Goal: Information Seeking & Learning: Learn about a topic

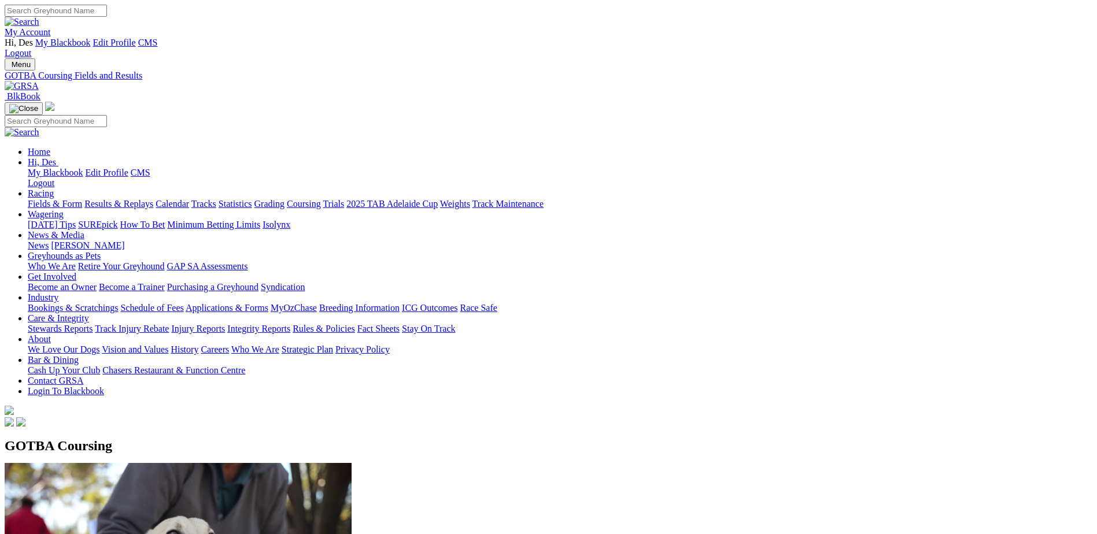
scroll to position [347, 0]
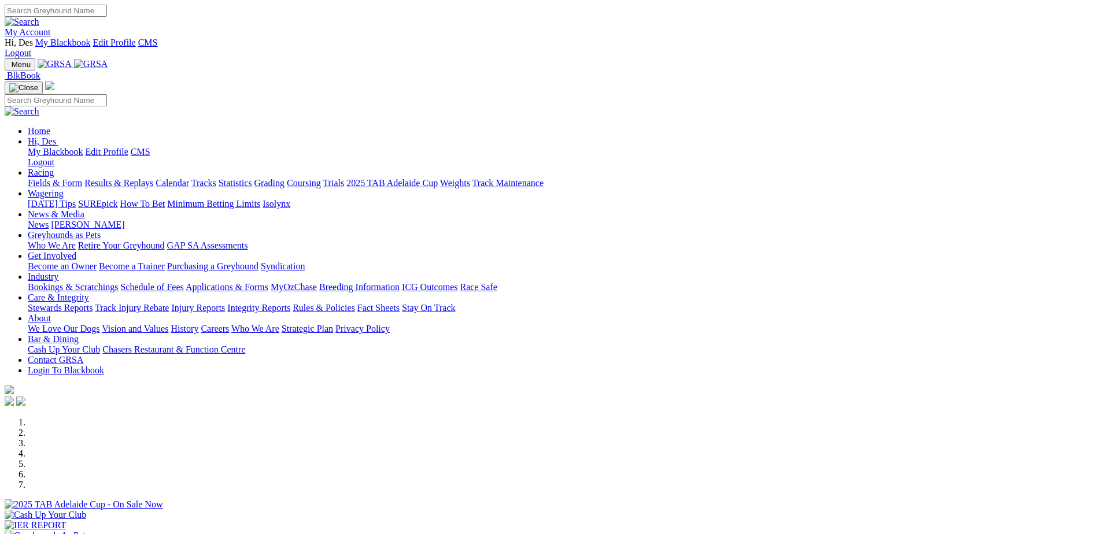
click at [51, 27] on link "My Account" at bounding box center [28, 32] width 46 height 10
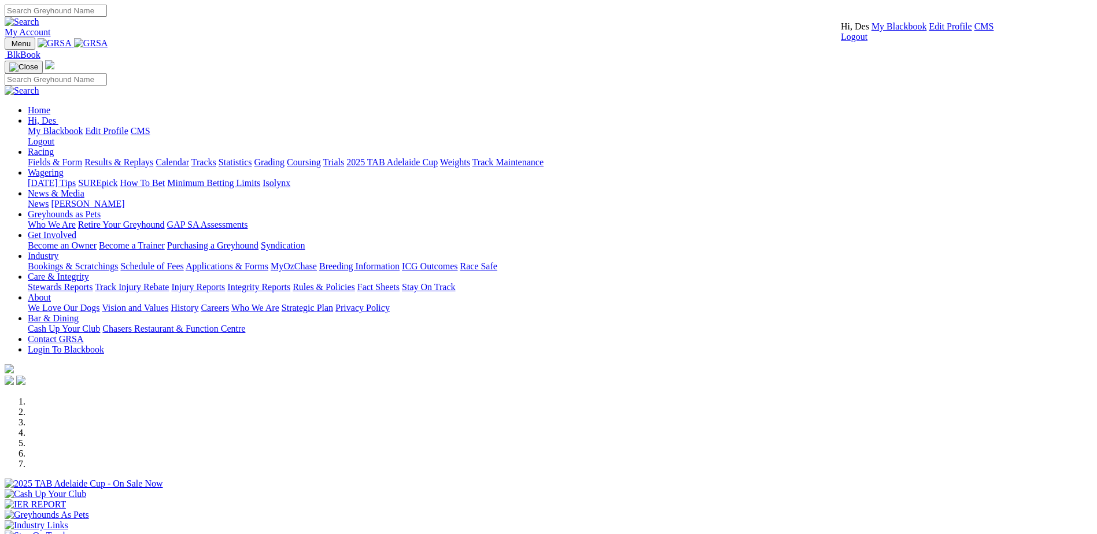
click at [974, 31] on link "CMS" at bounding box center [984, 26] width 20 height 10
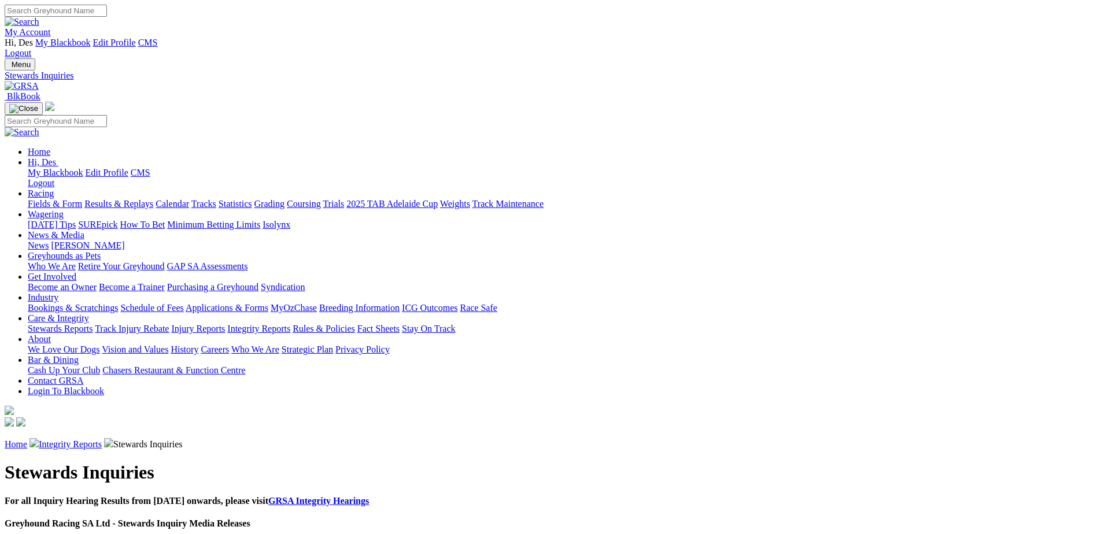
click at [51, 27] on link "My Account" at bounding box center [28, 32] width 46 height 10
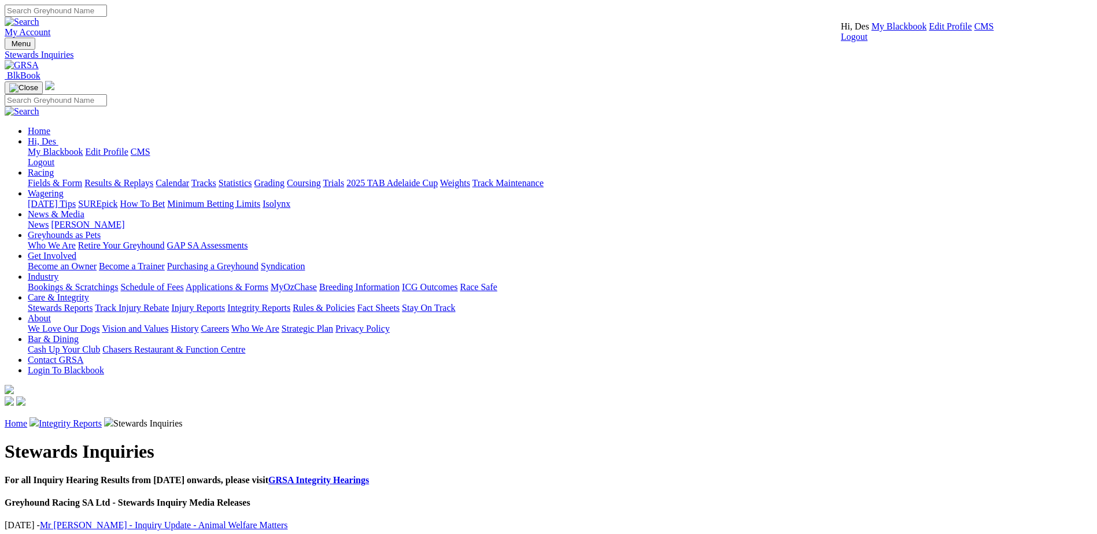
click at [974, 31] on link "CMS" at bounding box center [984, 26] width 20 height 10
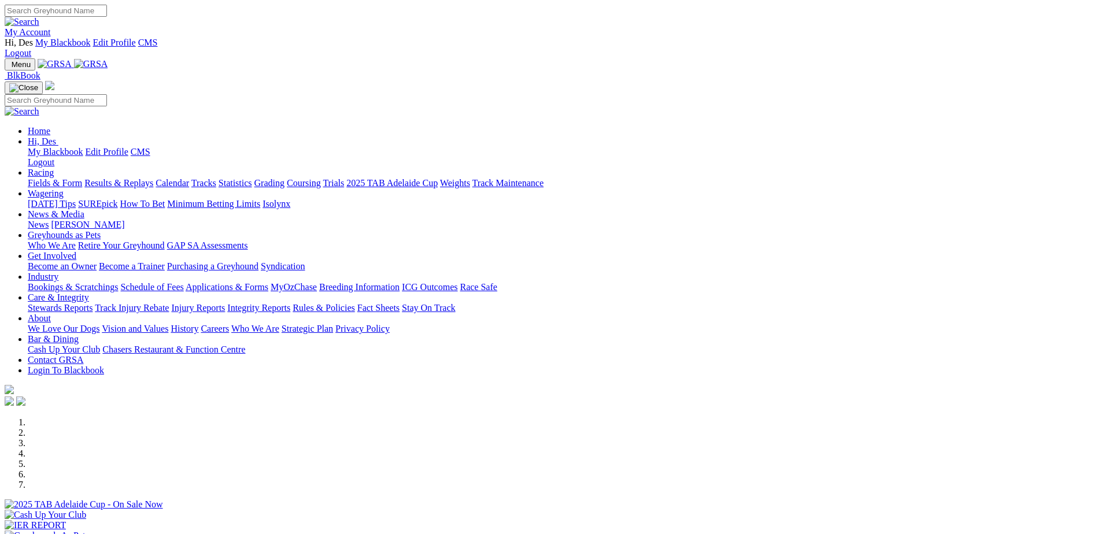
click at [290, 303] on link "Integrity Reports" at bounding box center [258, 308] width 63 height 10
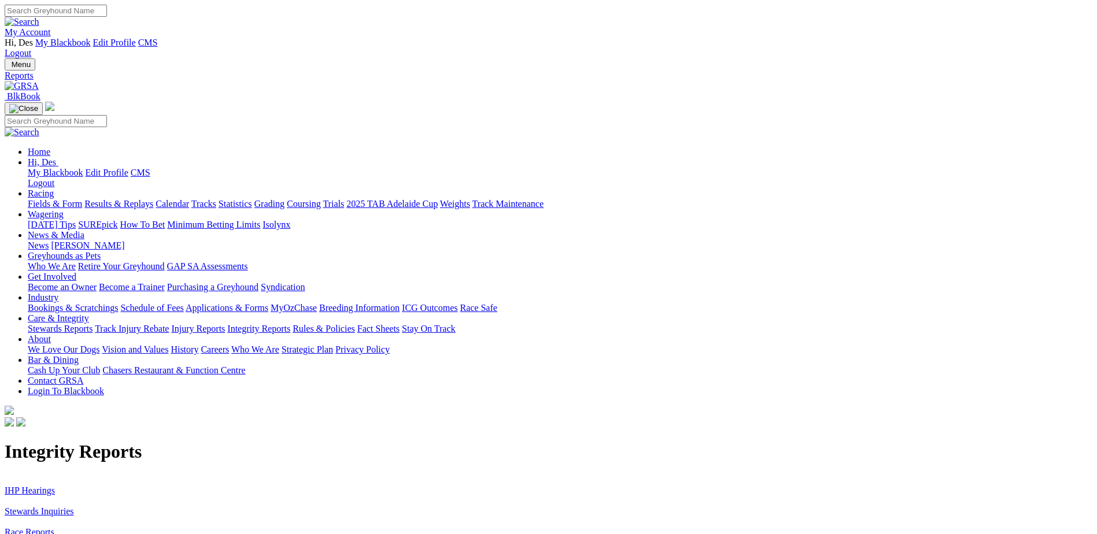
click at [74, 506] on link "Stewards Inquiries" at bounding box center [39, 511] width 69 height 10
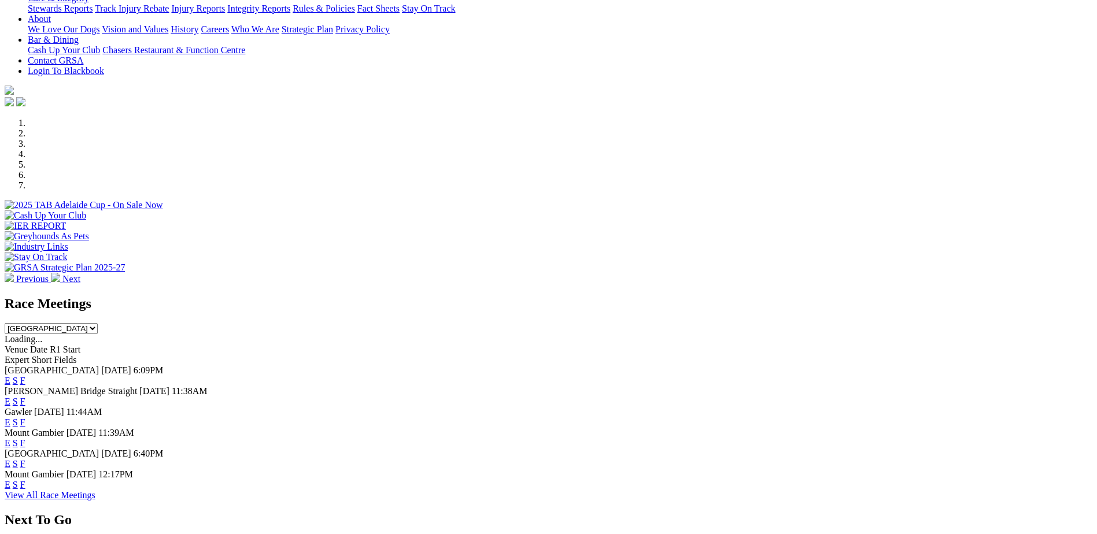
scroll to position [347, 0]
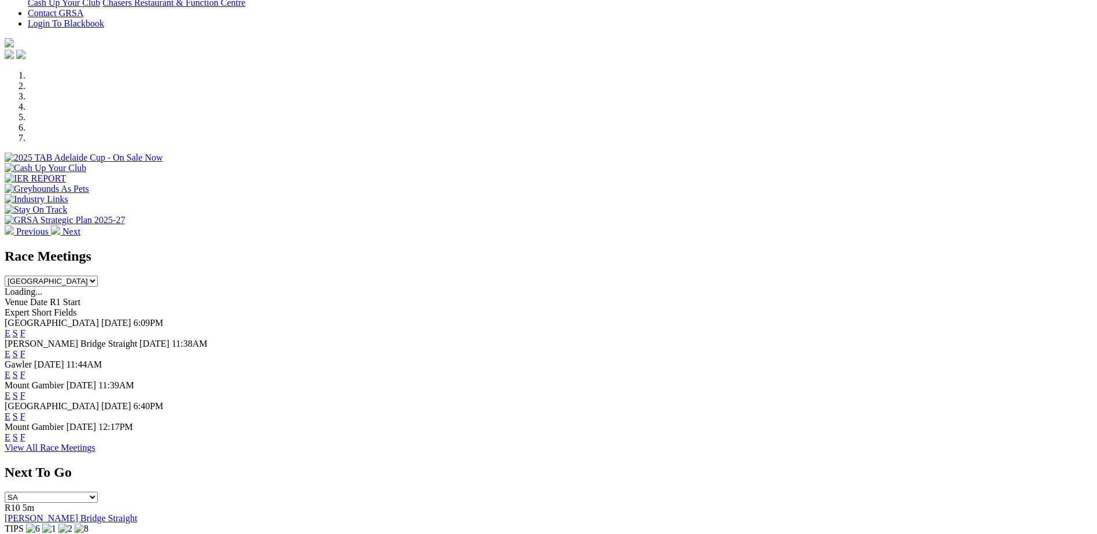
click at [25, 328] on link "F" at bounding box center [22, 333] width 5 height 10
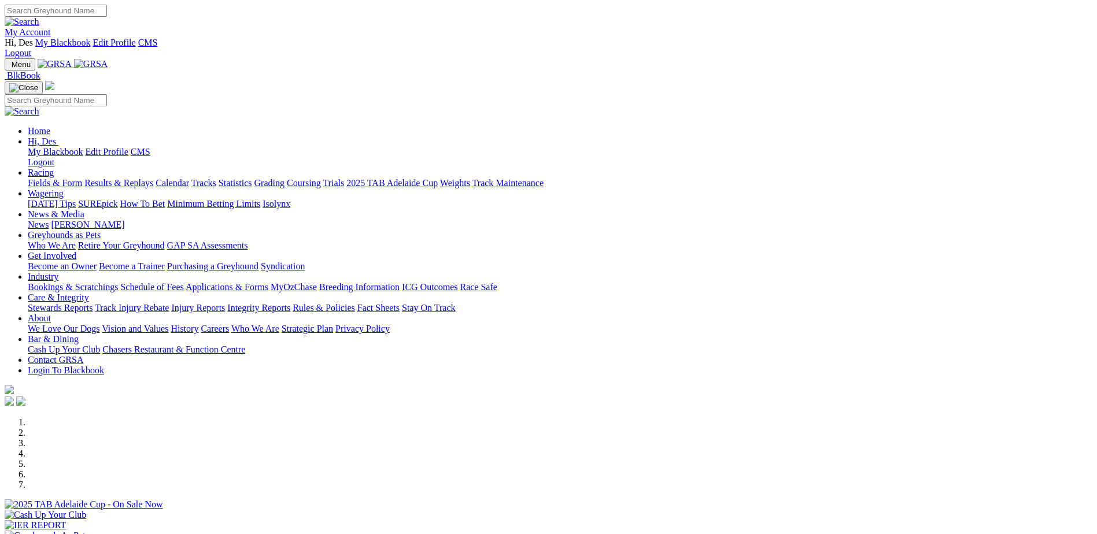
scroll to position [347, 0]
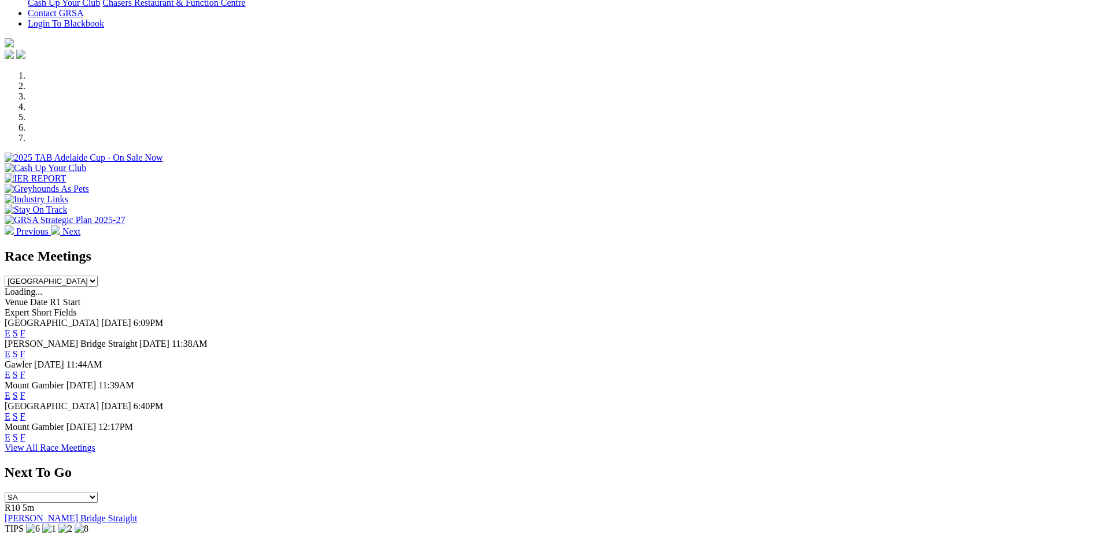
click at [25, 370] on link "F" at bounding box center [22, 375] width 5 height 10
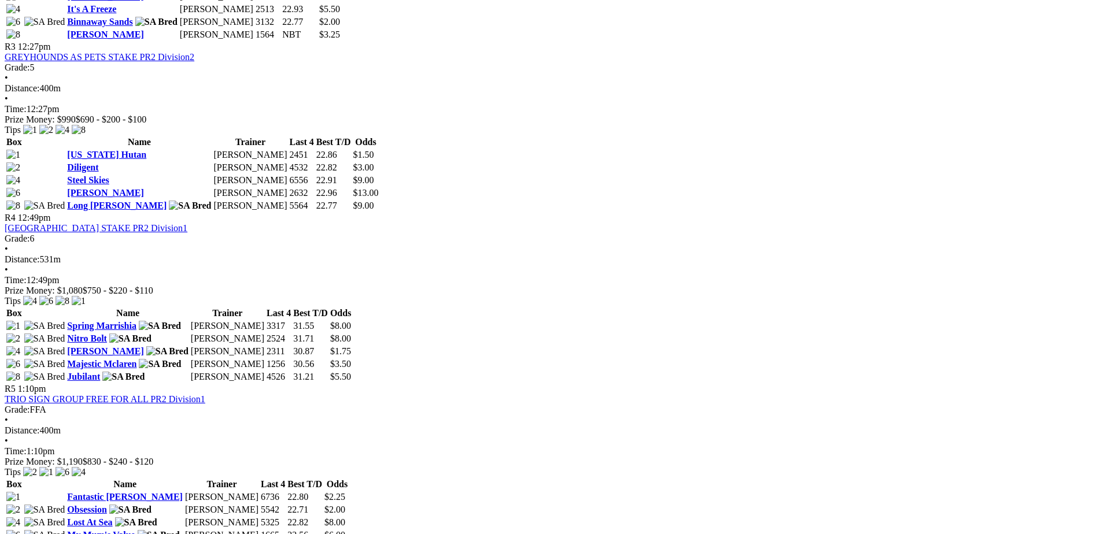
scroll to position [925, 0]
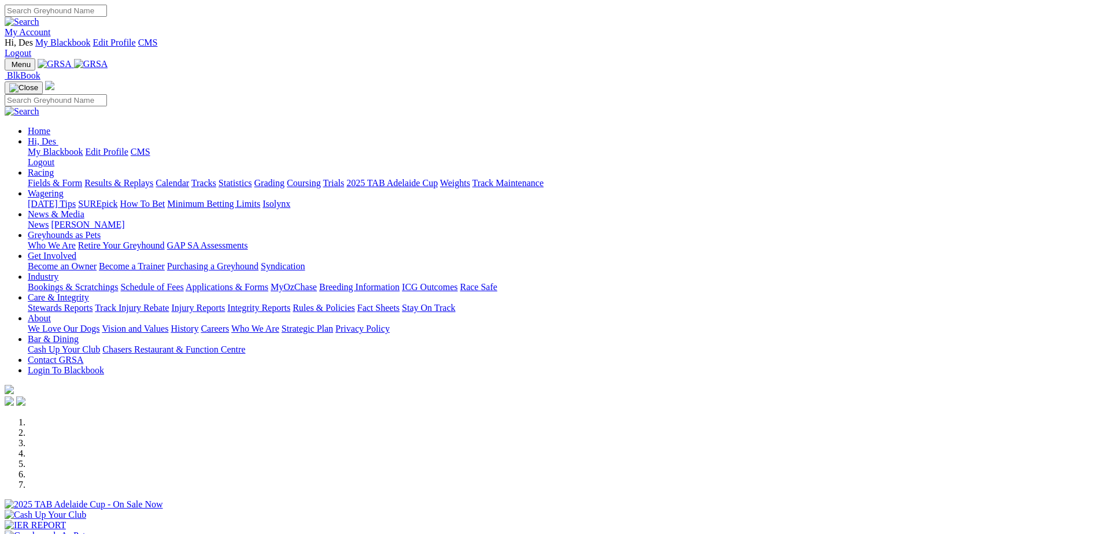
scroll to position [347, 0]
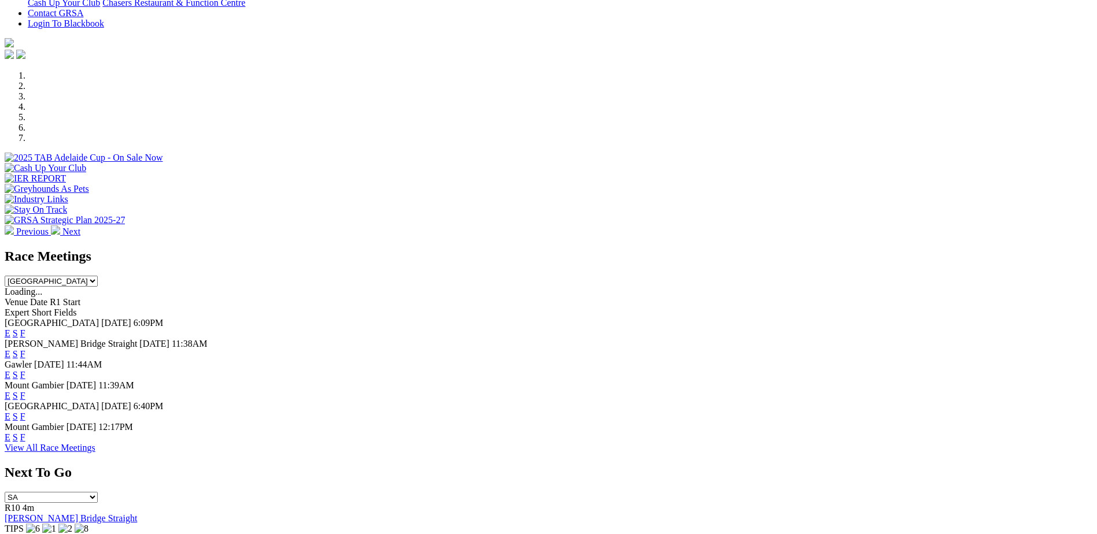
click at [25, 412] on link "F" at bounding box center [22, 417] width 5 height 10
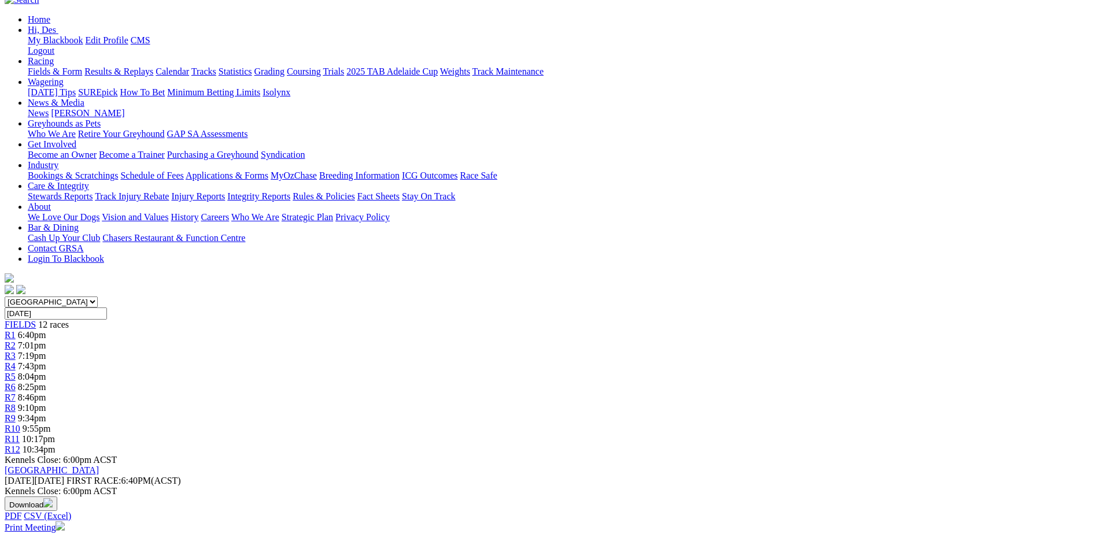
scroll to position [116, 0]
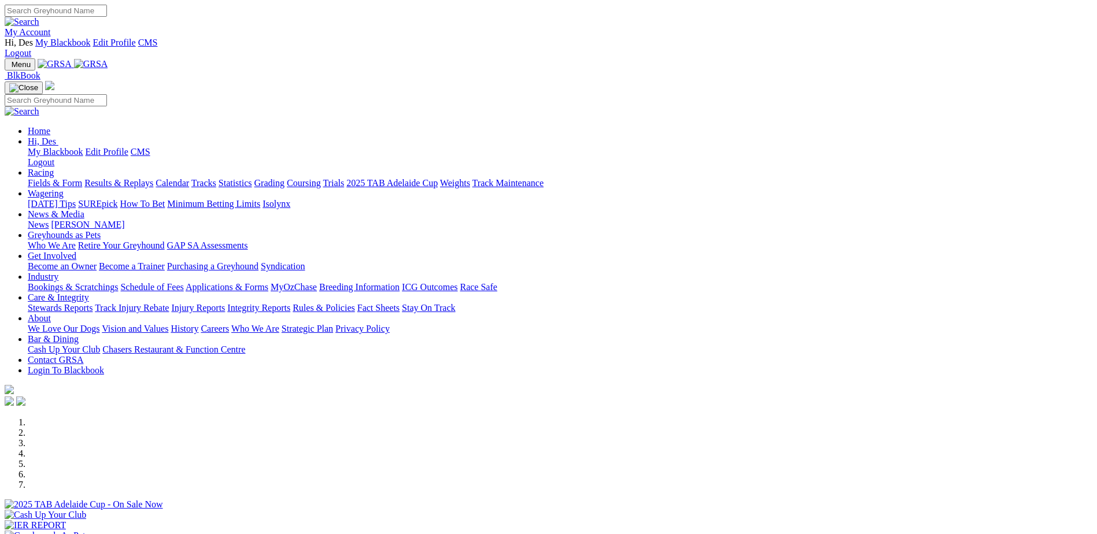
click at [58, 272] on link "Industry" at bounding box center [43, 277] width 31 height 10
click at [268, 282] on link "Applications & Forms" at bounding box center [227, 287] width 83 height 10
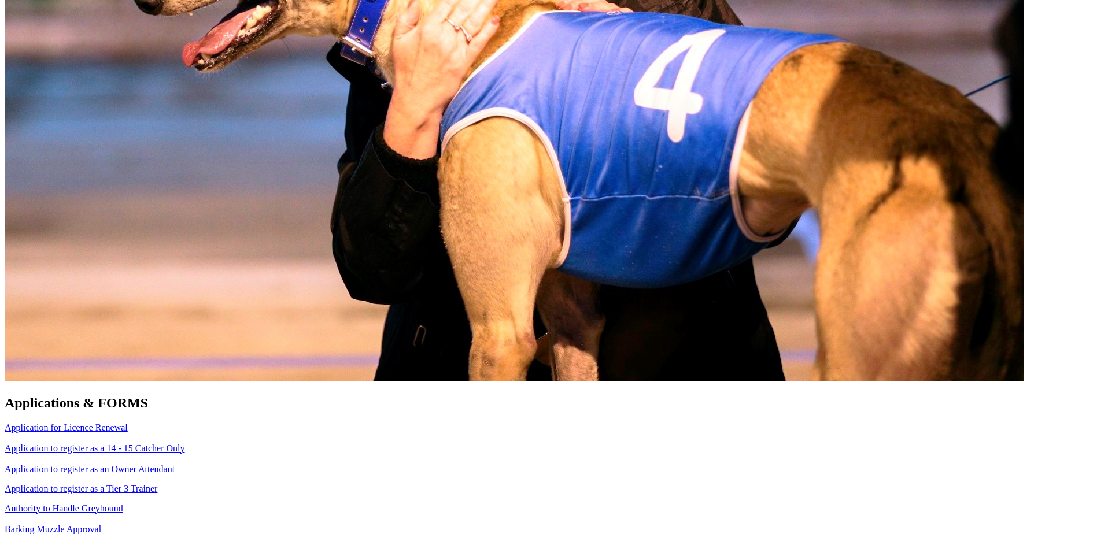
scroll to position [809, 0]
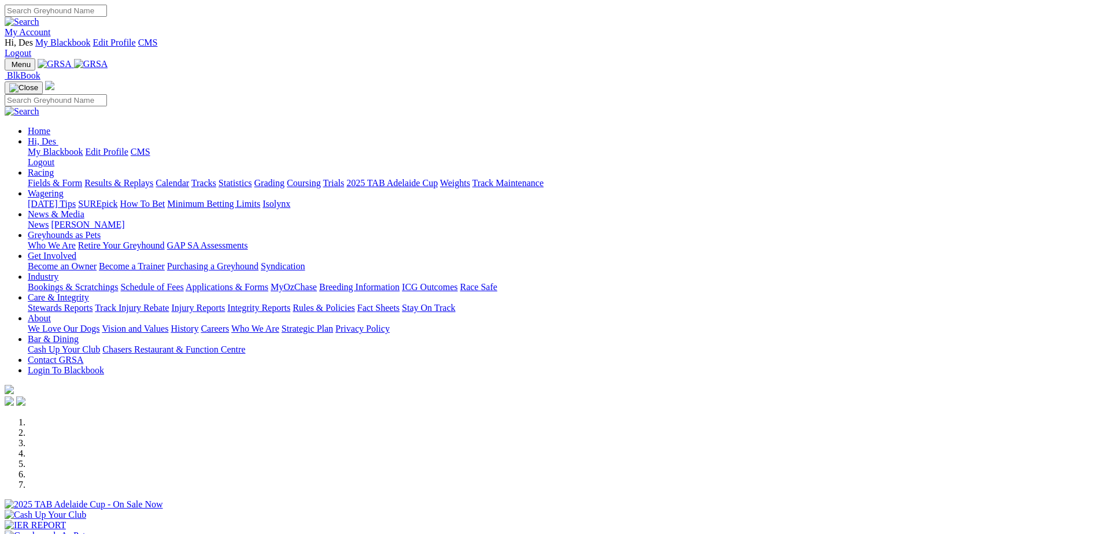
click at [355, 303] on link "Rules & Policies" at bounding box center [324, 308] width 62 height 10
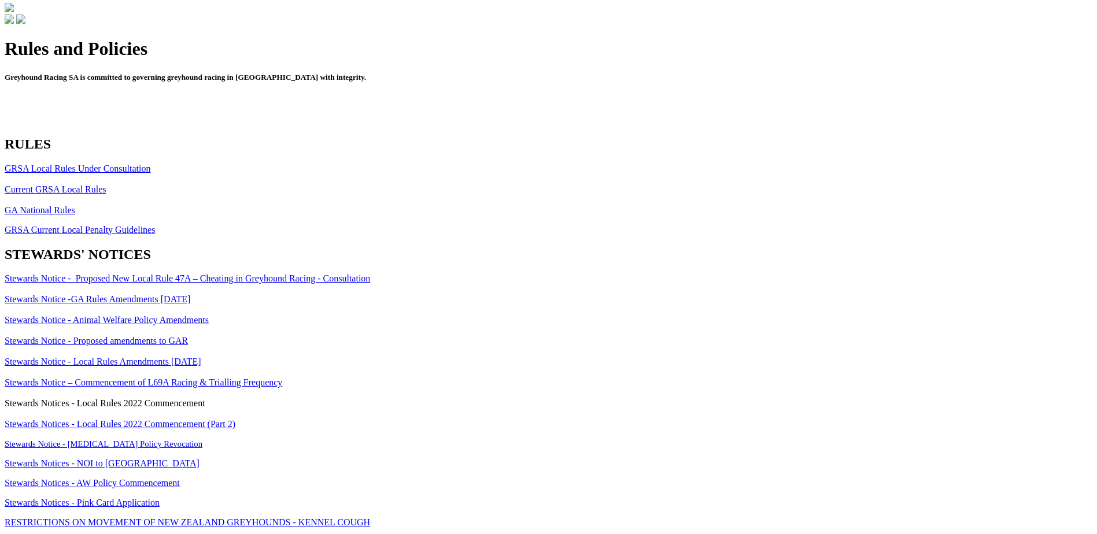
scroll to position [405, 0]
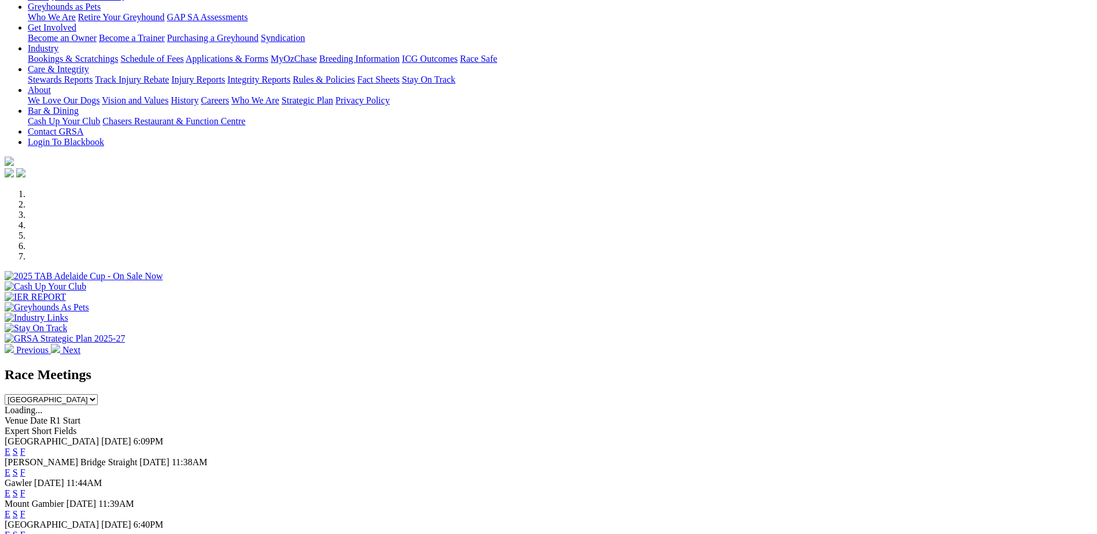
scroll to position [231, 0]
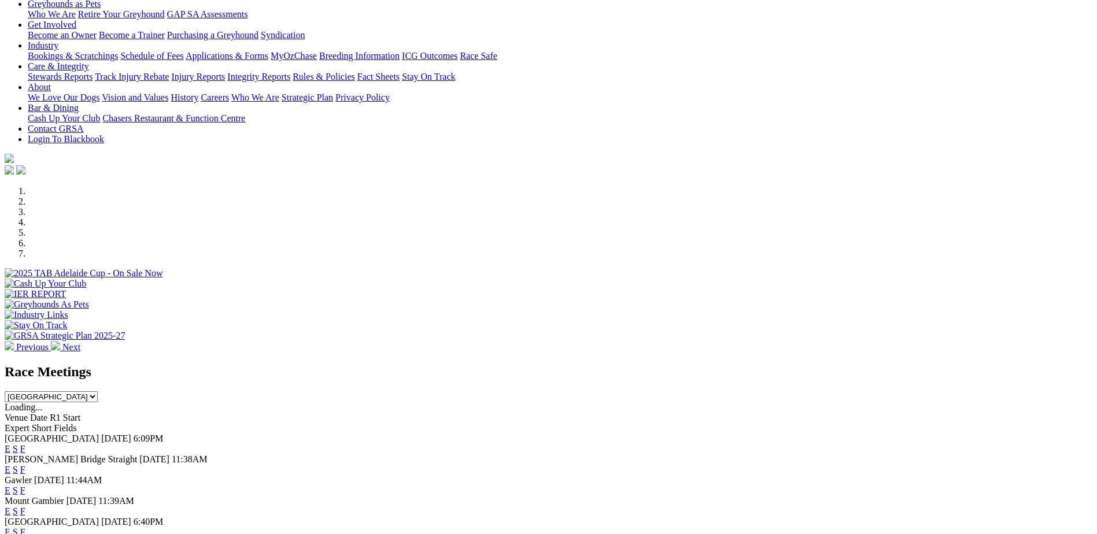
click at [25, 444] on link "F" at bounding box center [22, 449] width 5 height 10
